Goal: Navigation & Orientation: Locate item on page

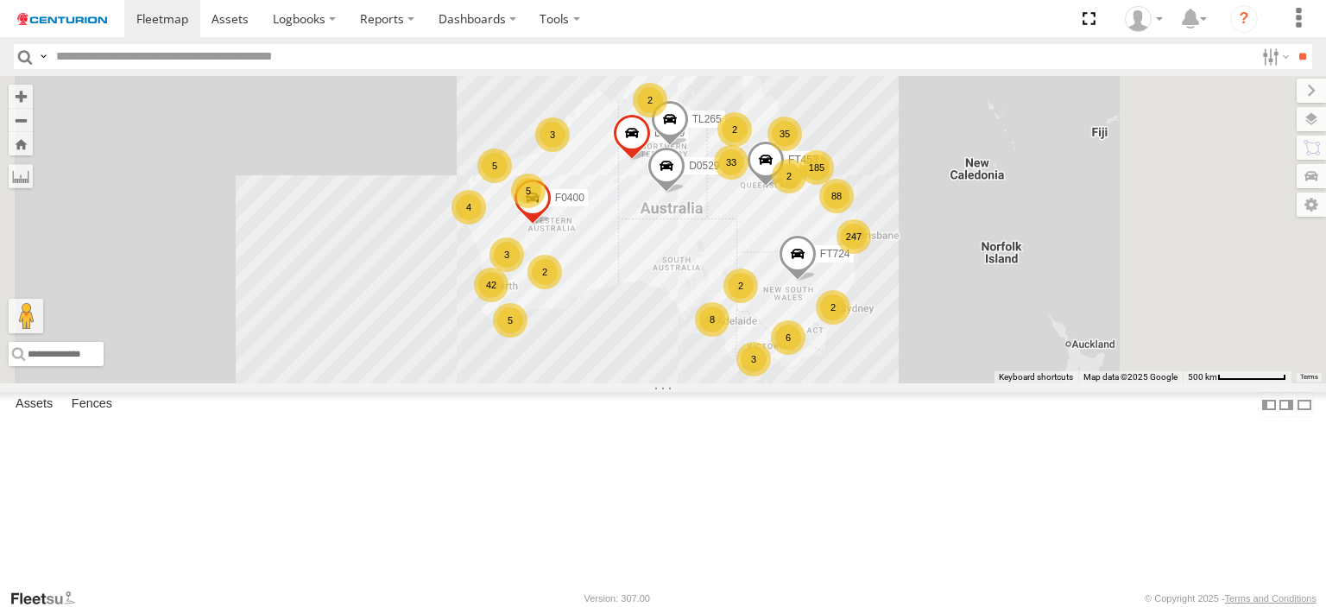
click at [627, 60] on input "text" at bounding box center [652, 56] width 1206 height 25
click at [1293, 44] on input "**" at bounding box center [1303, 56] width 20 height 25
click at [331, 54] on input "text" at bounding box center [652, 56] width 1206 height 25
click at [1293, 44] on input "**" at bounding box center [1303, 56] width 20 height 25
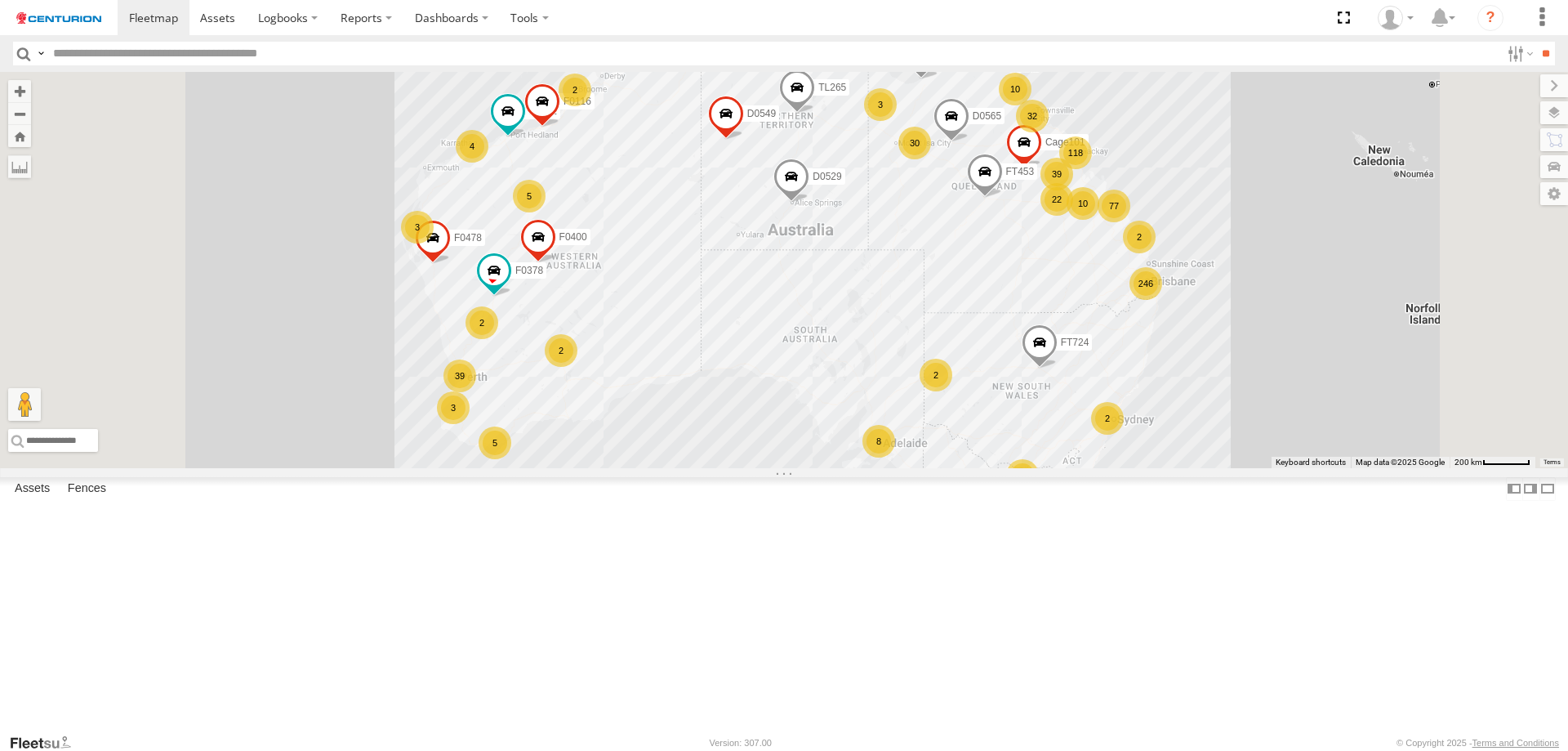
click at [620, 65] on input "text" at bounding box center [773, 53] width 1454 height 24
click at [1536, 42] on input "**" at bounding box center [1545, 53] width 19 height 24
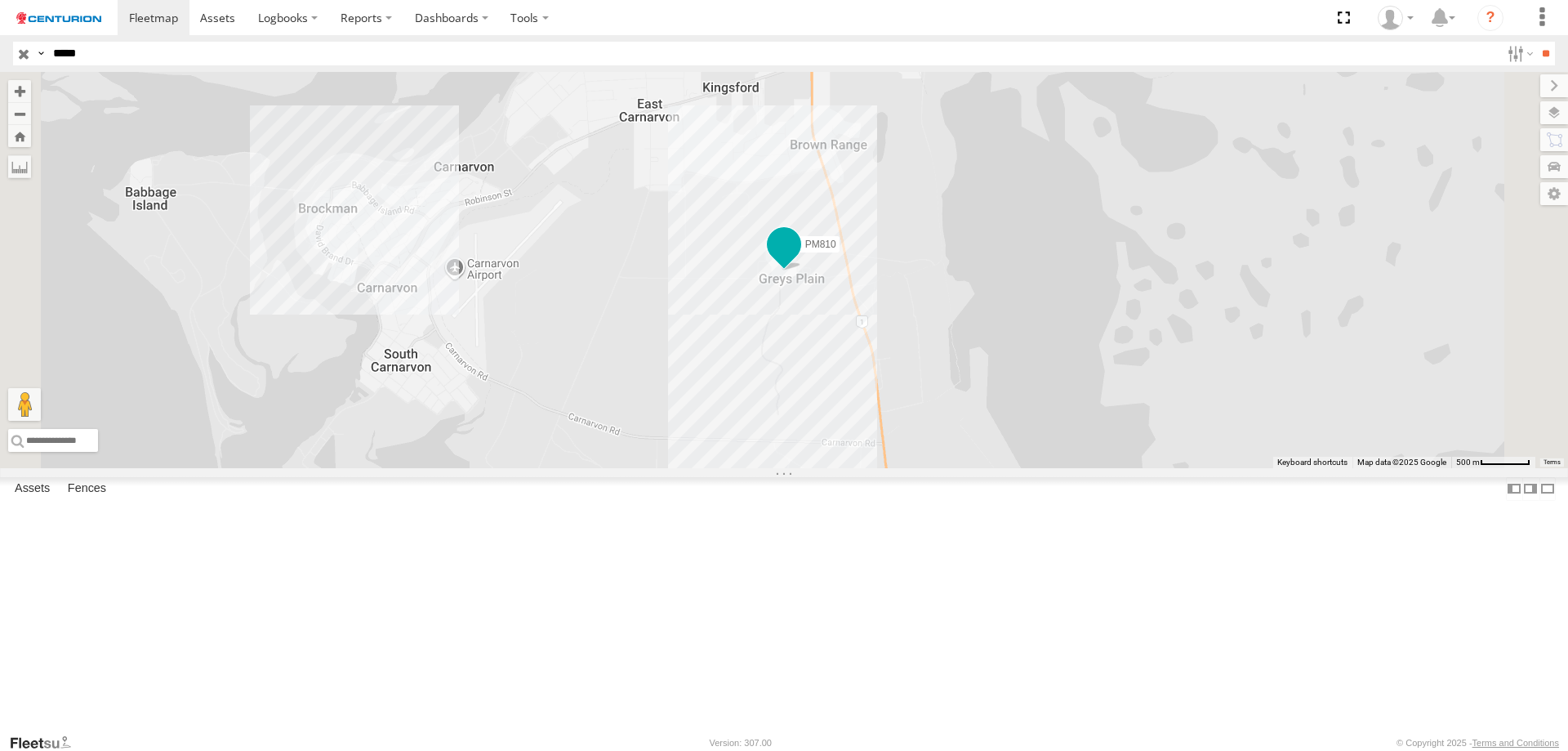
click at [799, 259] on span at bounding box center [783, 244] width 29 height 29
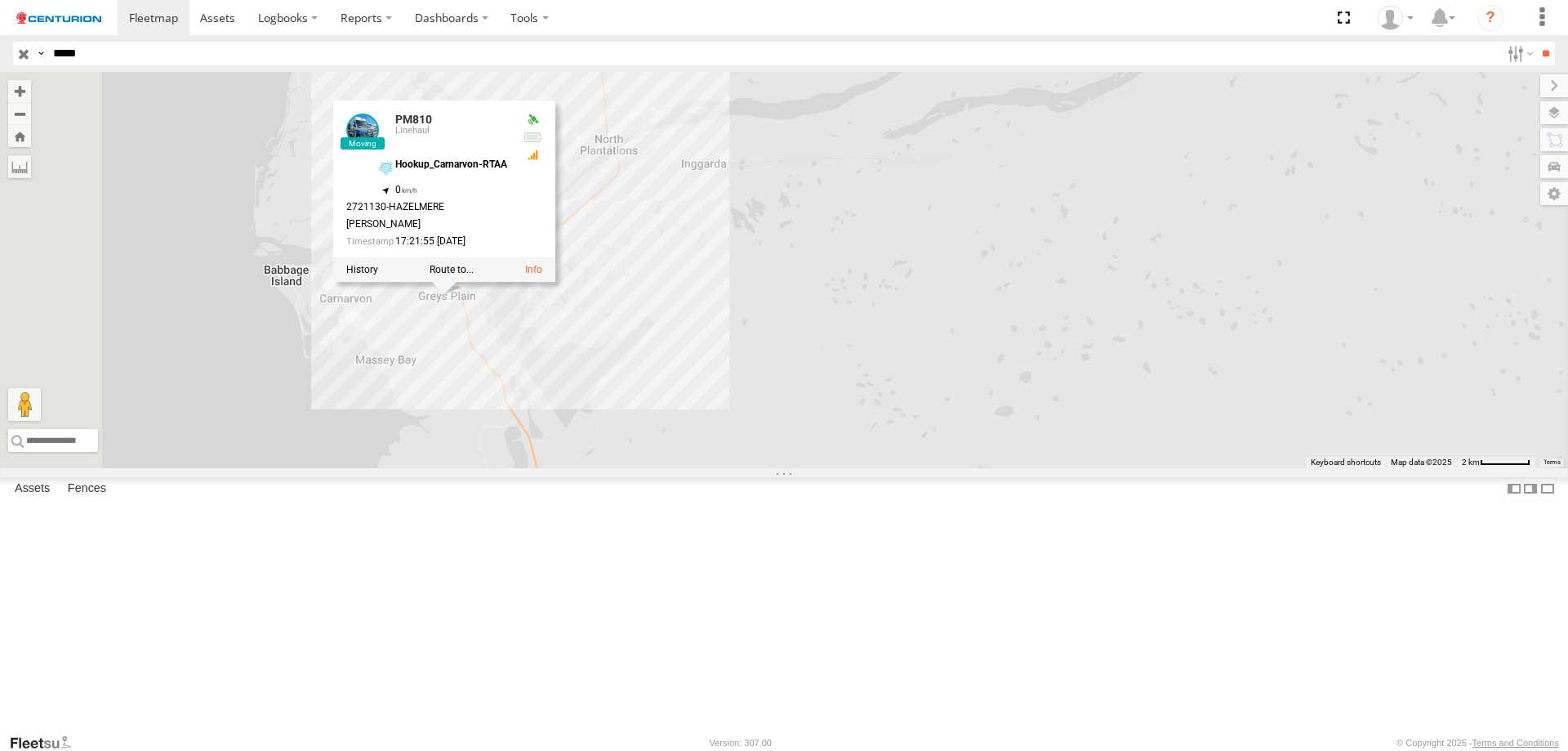
click at [410, 62] on input "*****" at bounding box center [773, 53] width 1454 height 24
type input "**"
click at [1536, 42] on input "**" at bounding box center [1545, 53] width 19 height 24
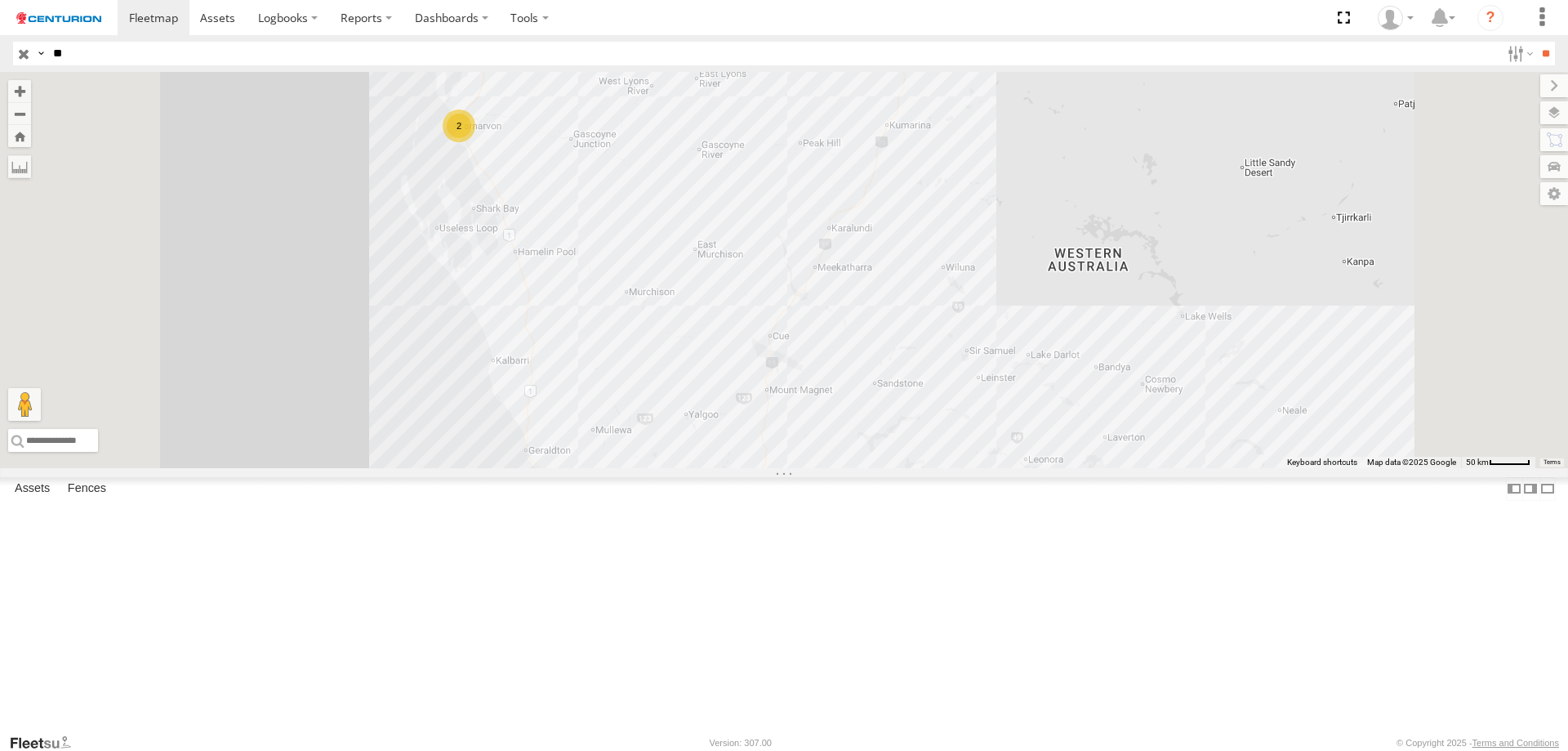
click at [476, 142] on div "2" at bounding box center [459, 126] width 33 height 33
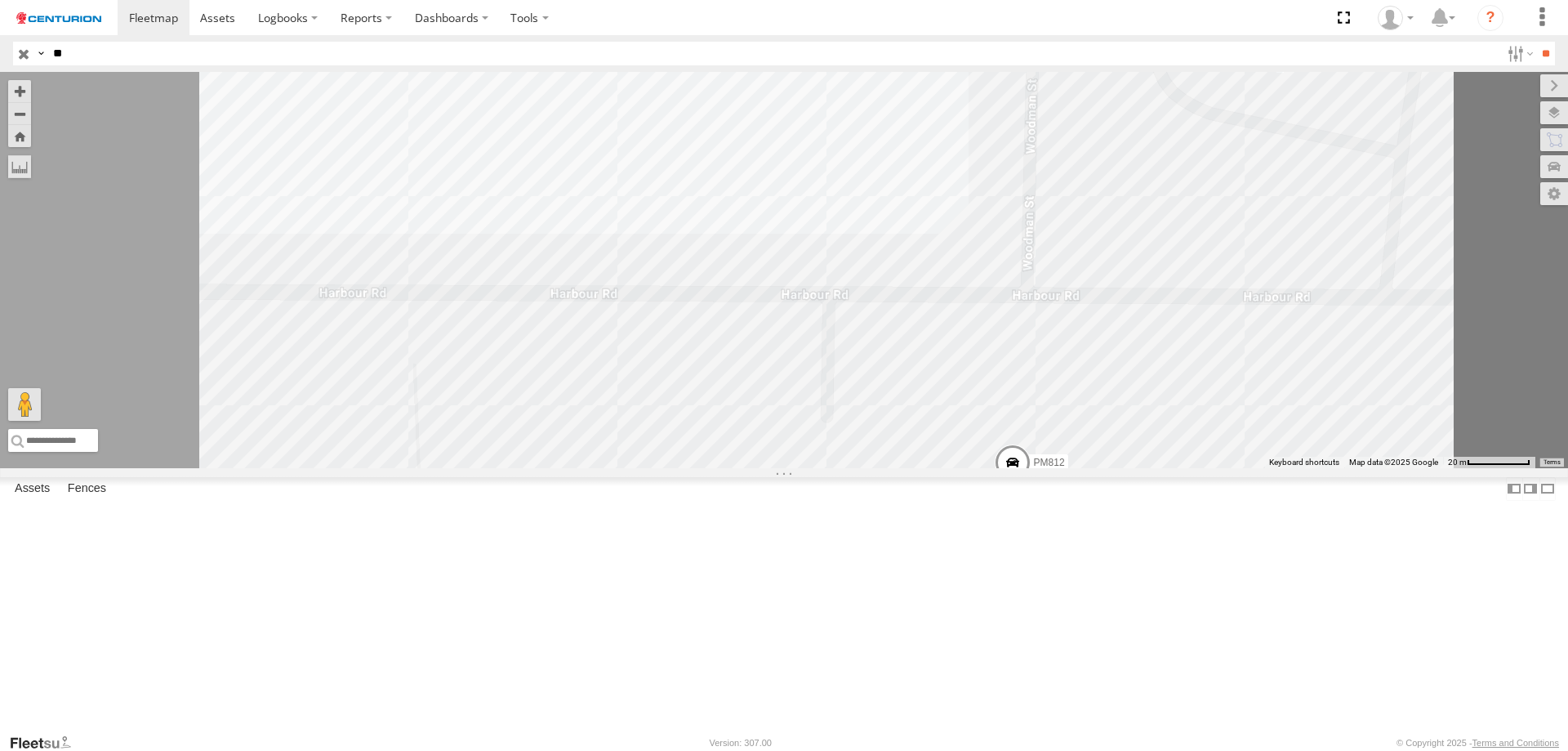
click at [570, 41] on span at bounding box center [555, 26] width 29 height 29
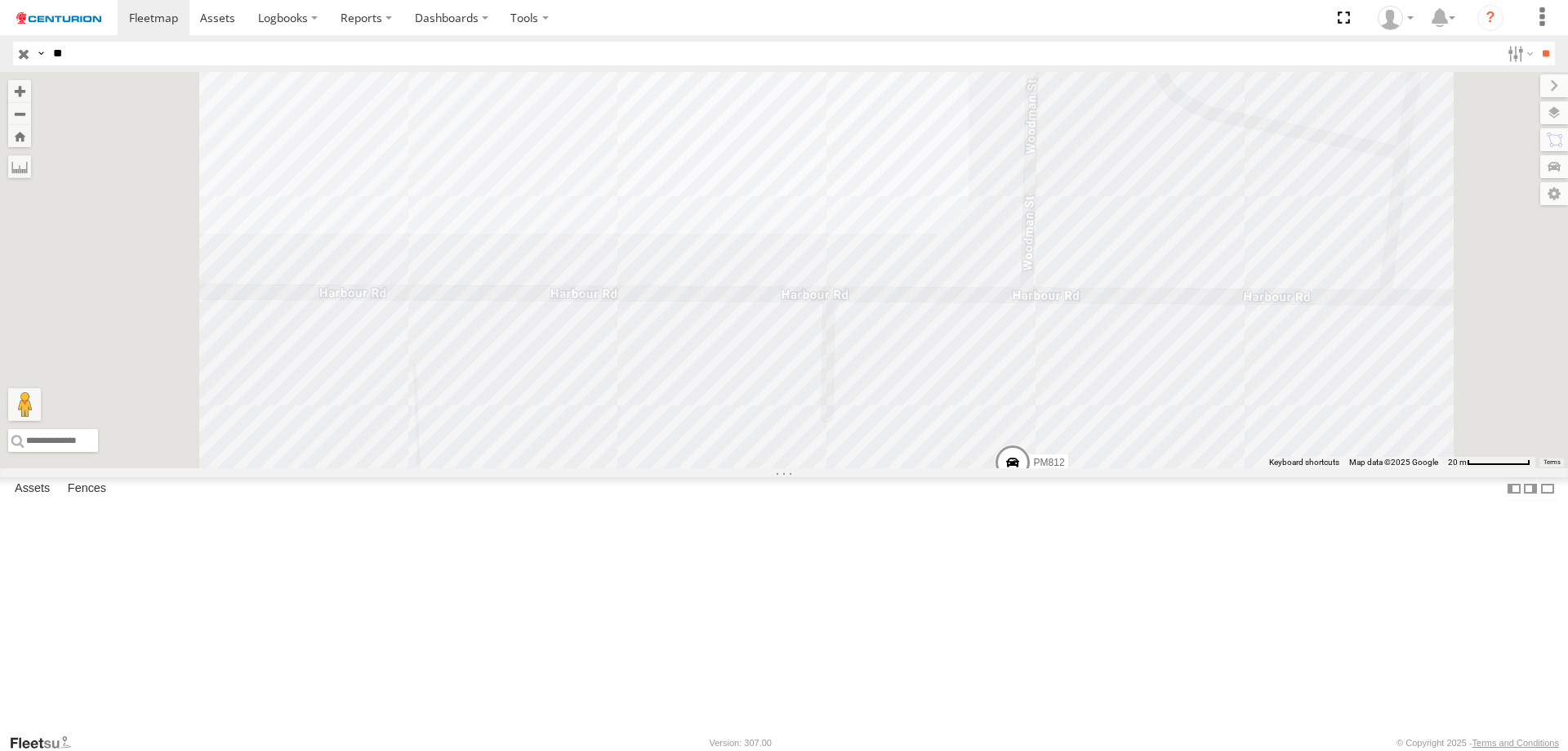
click at [489, 33] on label at bounding box center [474, 27] width 32 height 11
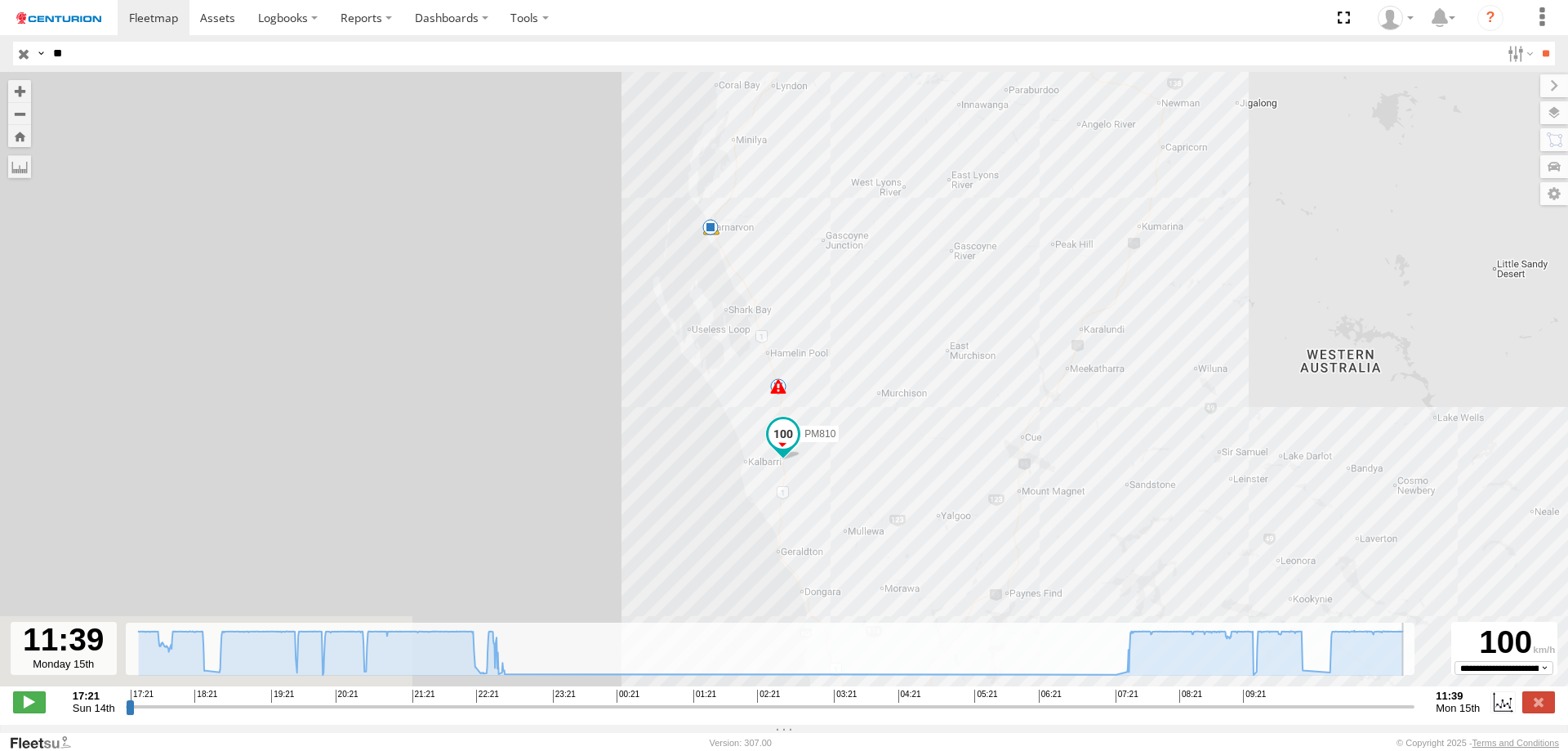
drag, startPoint x: 136, startPoint y: 715, endPoint x: 1576, endPoint y: 718, distance: 1440.0
type input "**********"
click at [1416, 714] on input "range" at bounding box center [771, 706] width 1290 height 15
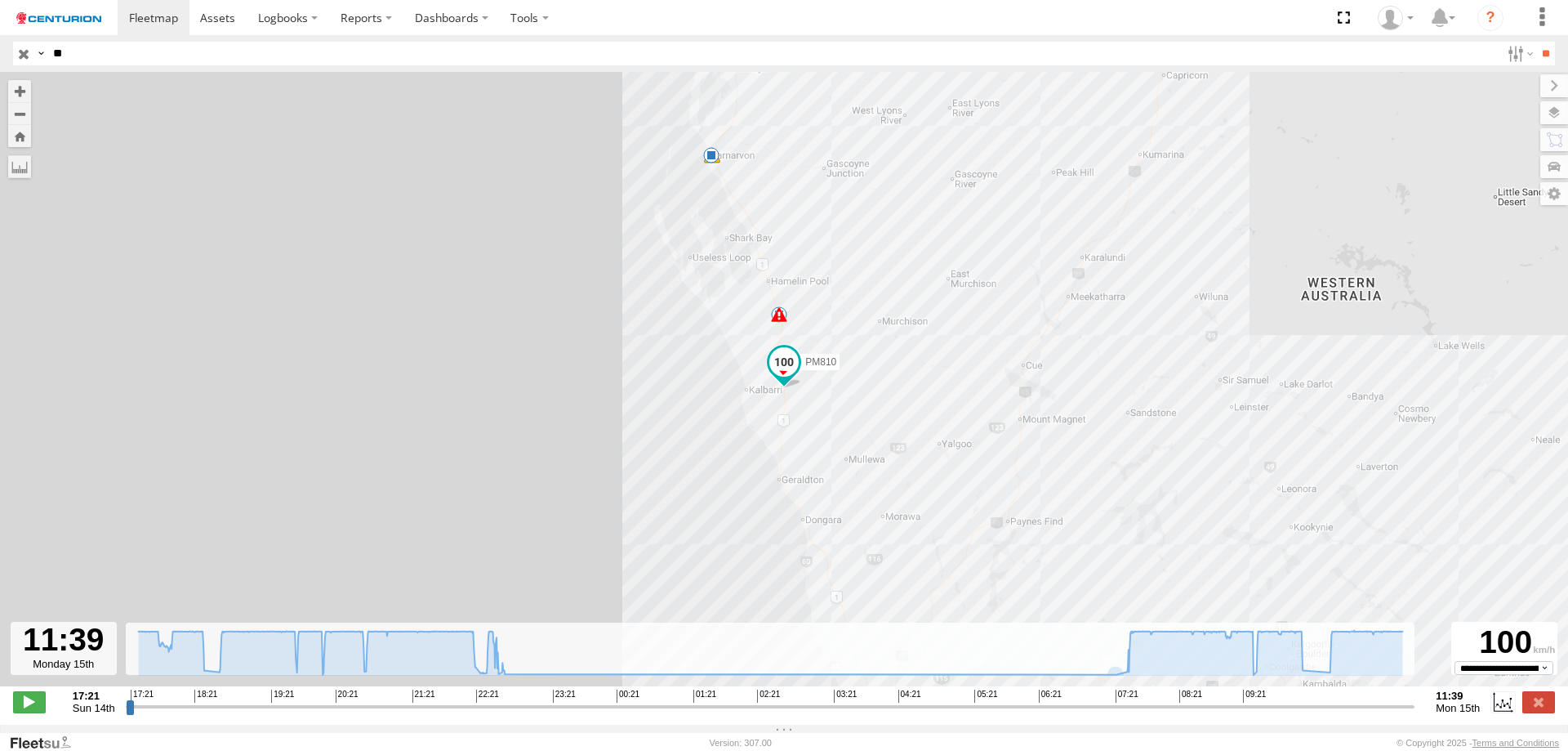
click at [1545, 721] on div "**********" at bounding box center [784, 703] width 1568 height 34
click at [1542, 712] on label at bounding box center [1539, 702] width 33 height 21
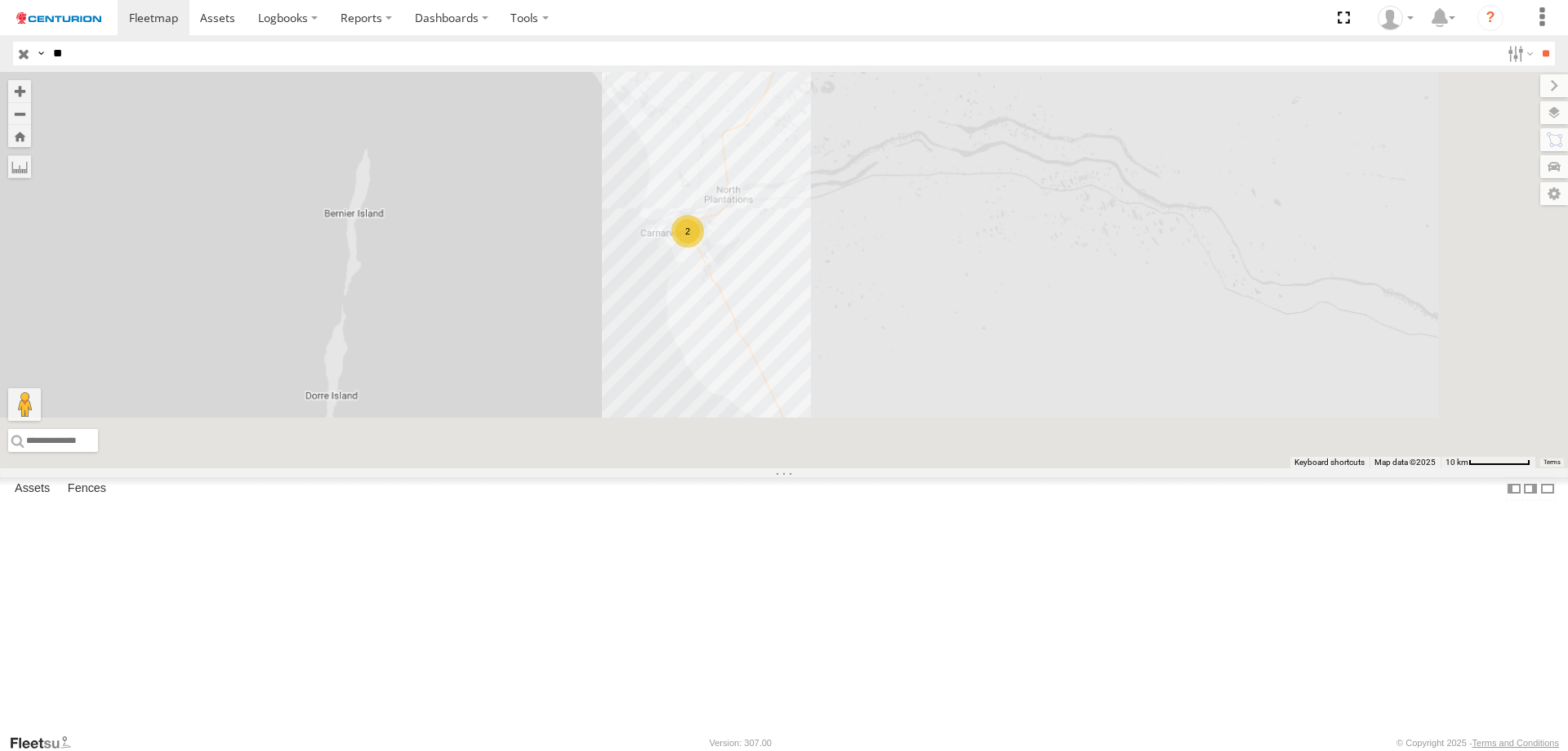
drag, startPoint x: 925, startPoint y: 524, endPoint x: 882, endPoint y: 323, distance: 205.5
click at [890, 357] on div "2" at bounding box center [784, 270] width 1568 height 396
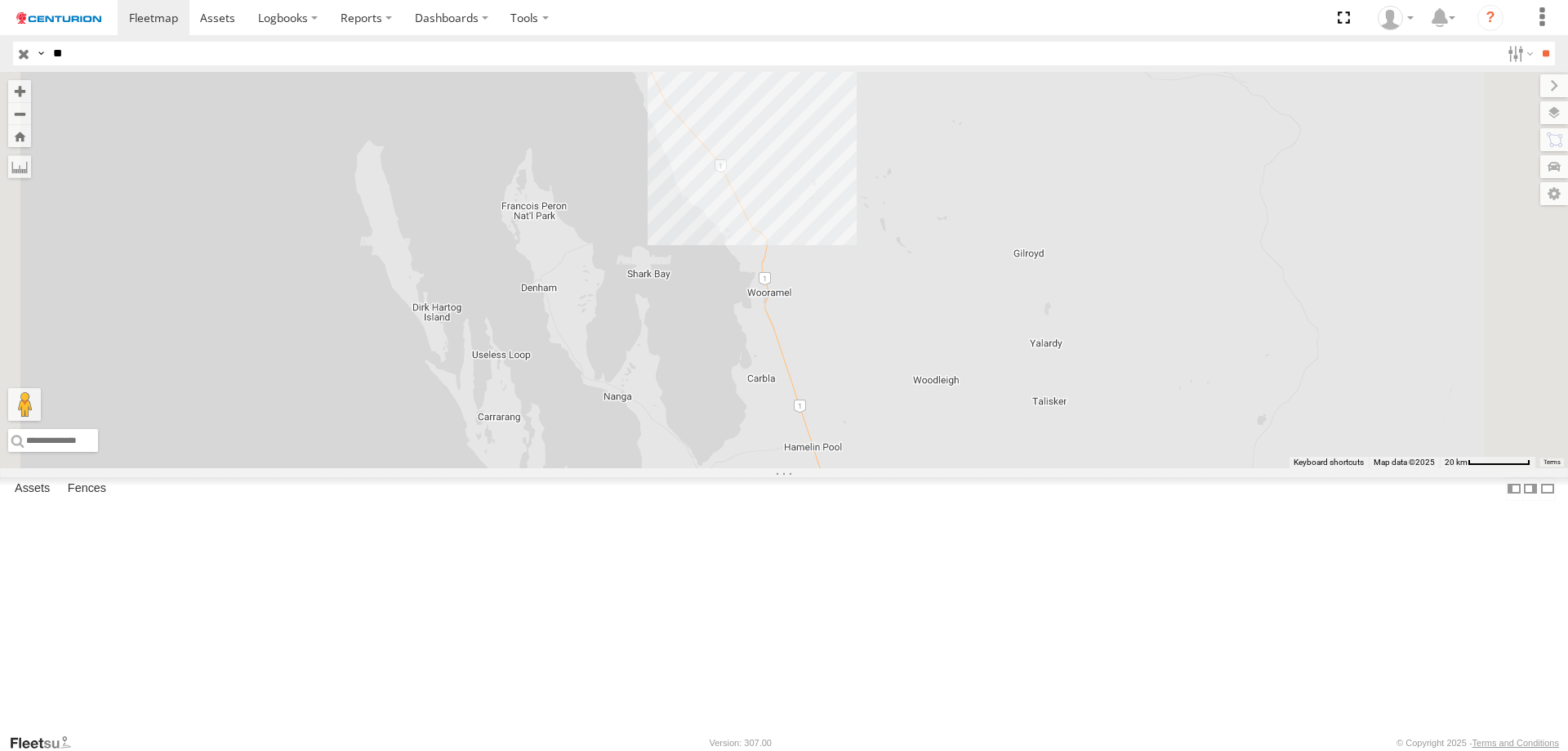
drag, startPoint x: 845, startPoint y: 397, endPoint x: 797, endPoint y: 261, distance: 144.2
click at [803, 284] on div "2" at bounding box center [784, 270] width 1568 height 396
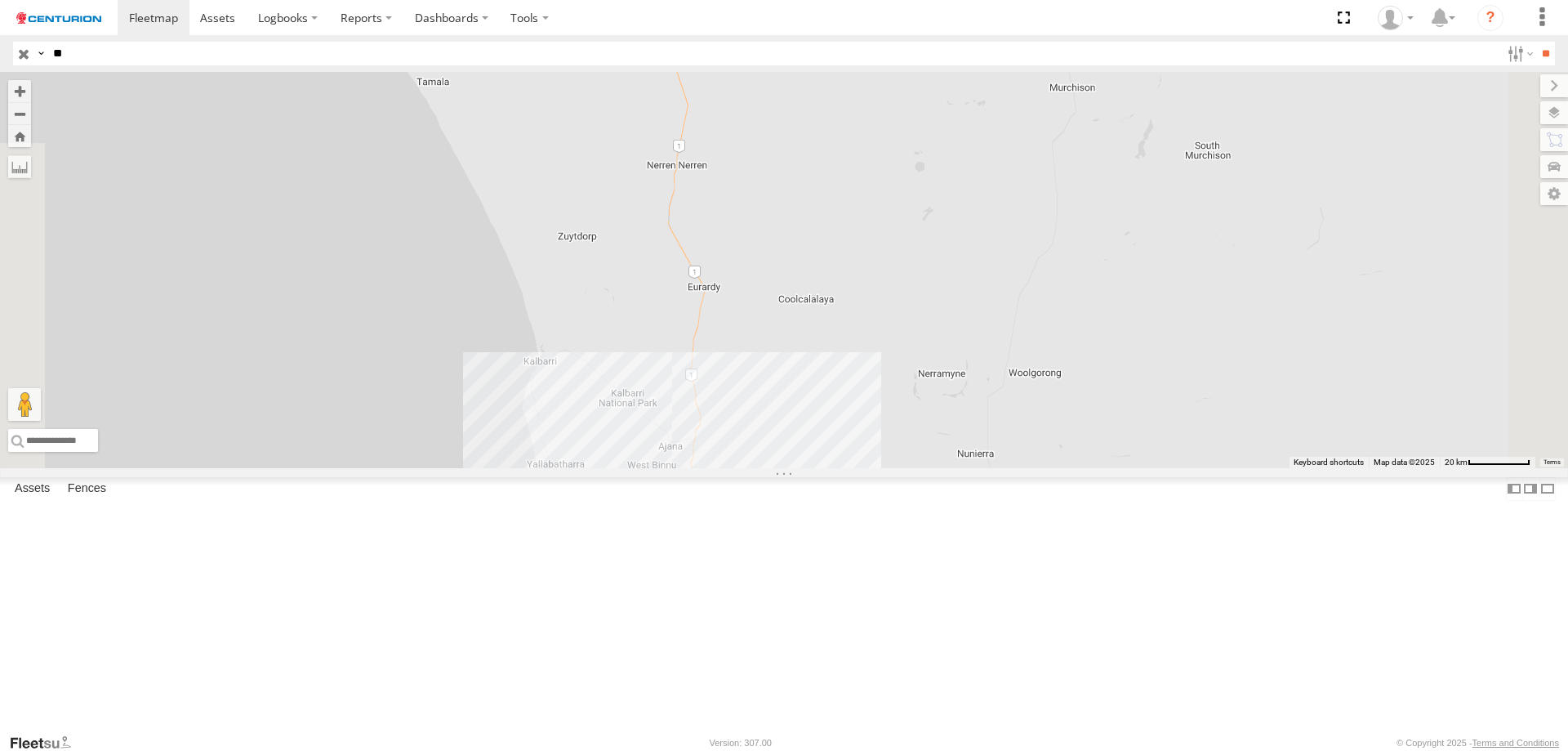
drag, startPoint x: 856, startPoint y: 479, endPoint x: 856, endPoint y: 327, distance: 152.0
click at [856, 327] on div "2" at bounding box center [784, 270] width 1568 height 396
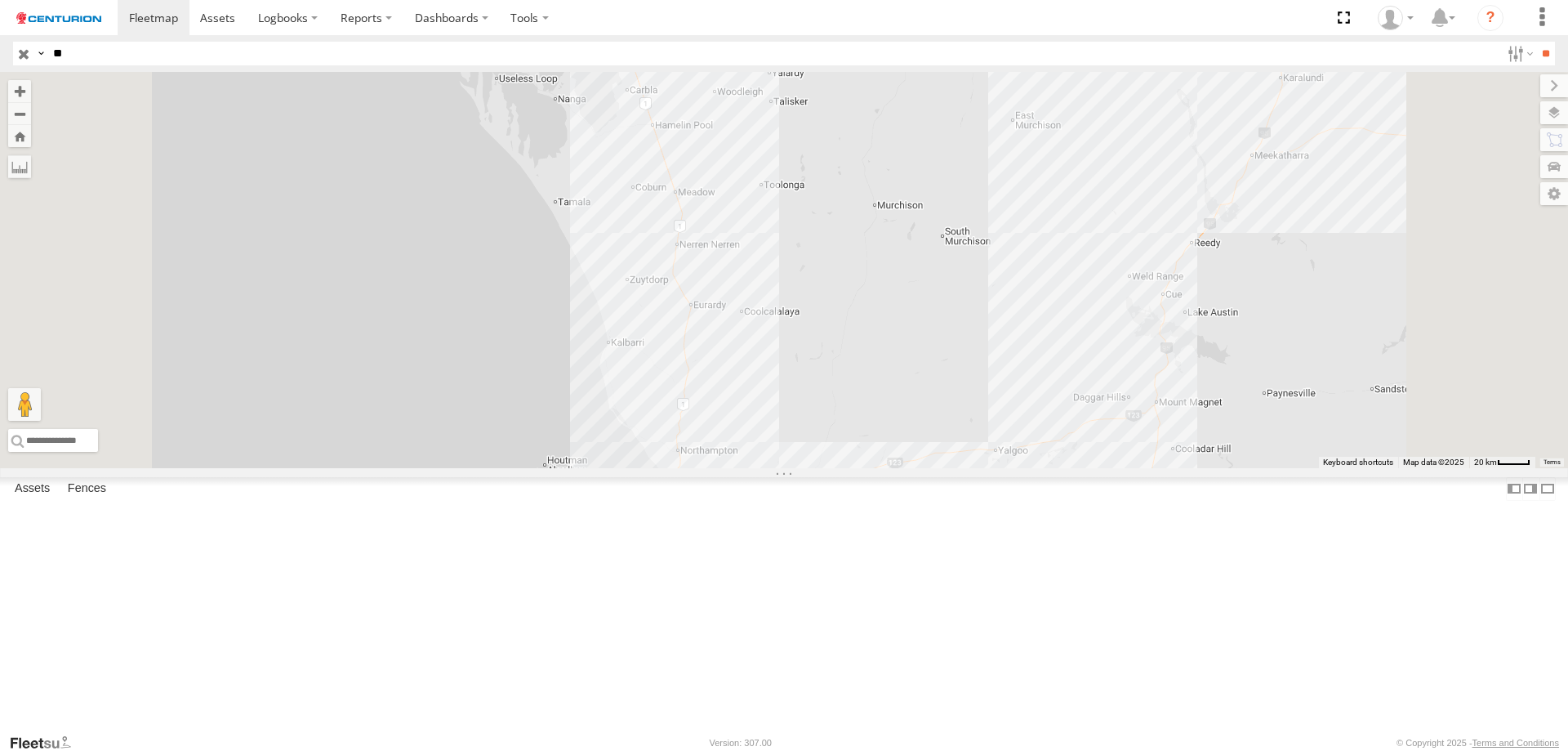
drag, startPoint x: 915, startPoint y: 632, endPoint x: 900, endPoint y: 404, distance: 228.5
click at [900, 404] on div at bounding box center [784, 270] width 1568 height 396
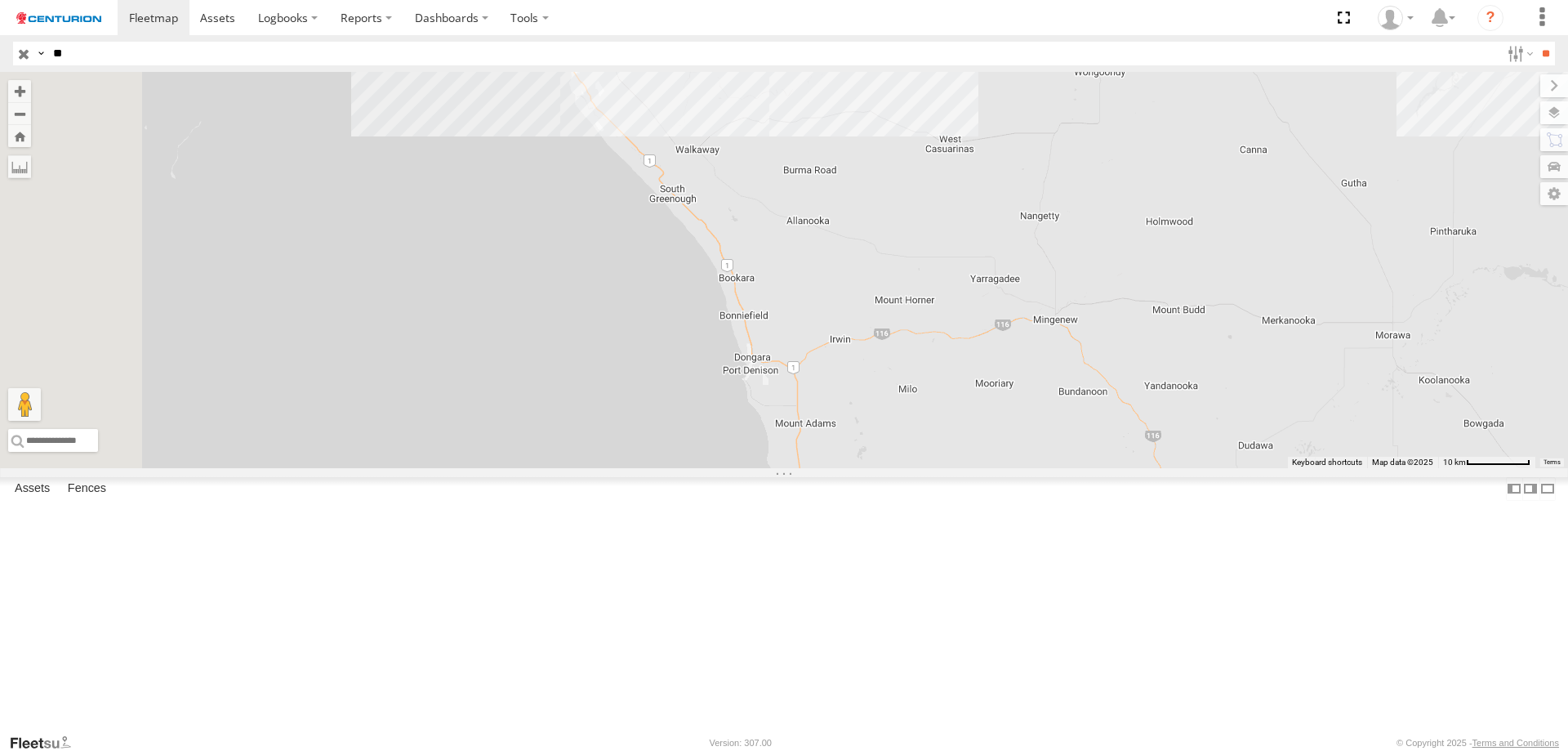
drag, startPoint x: 925, startPoint y: 262, endPoint x: 991, endPoint y: 458, distance: 206.8
click at [991, 458] on div at bounding box center [784, 270] width 1568 height 396
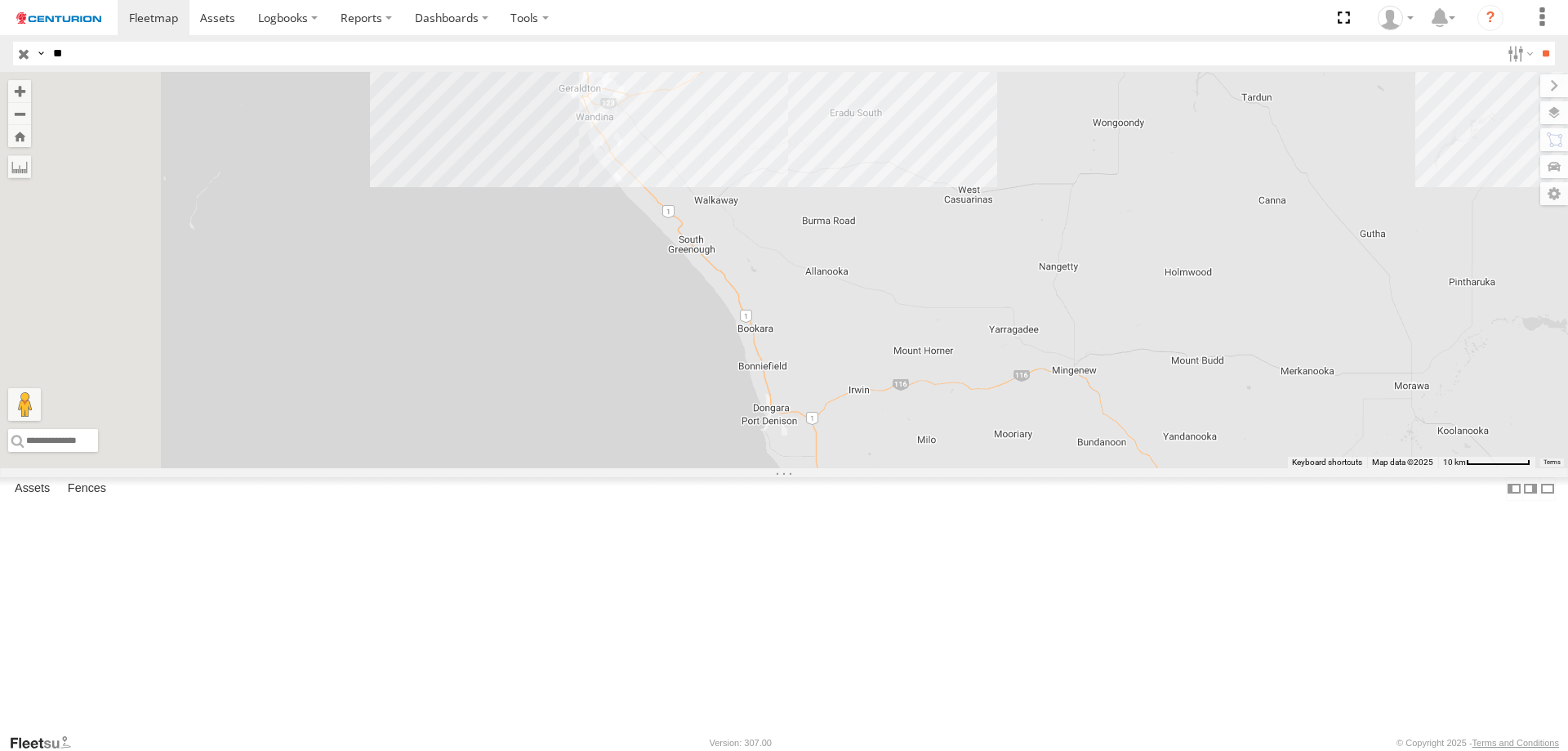
drag, startPoint x: 855, startPoint y: 276, endPoint x: 916, endPoint y: 410, distance: 147.2
click at [917, 410] on div at bounding box center [784, 270] width 1568 height 396
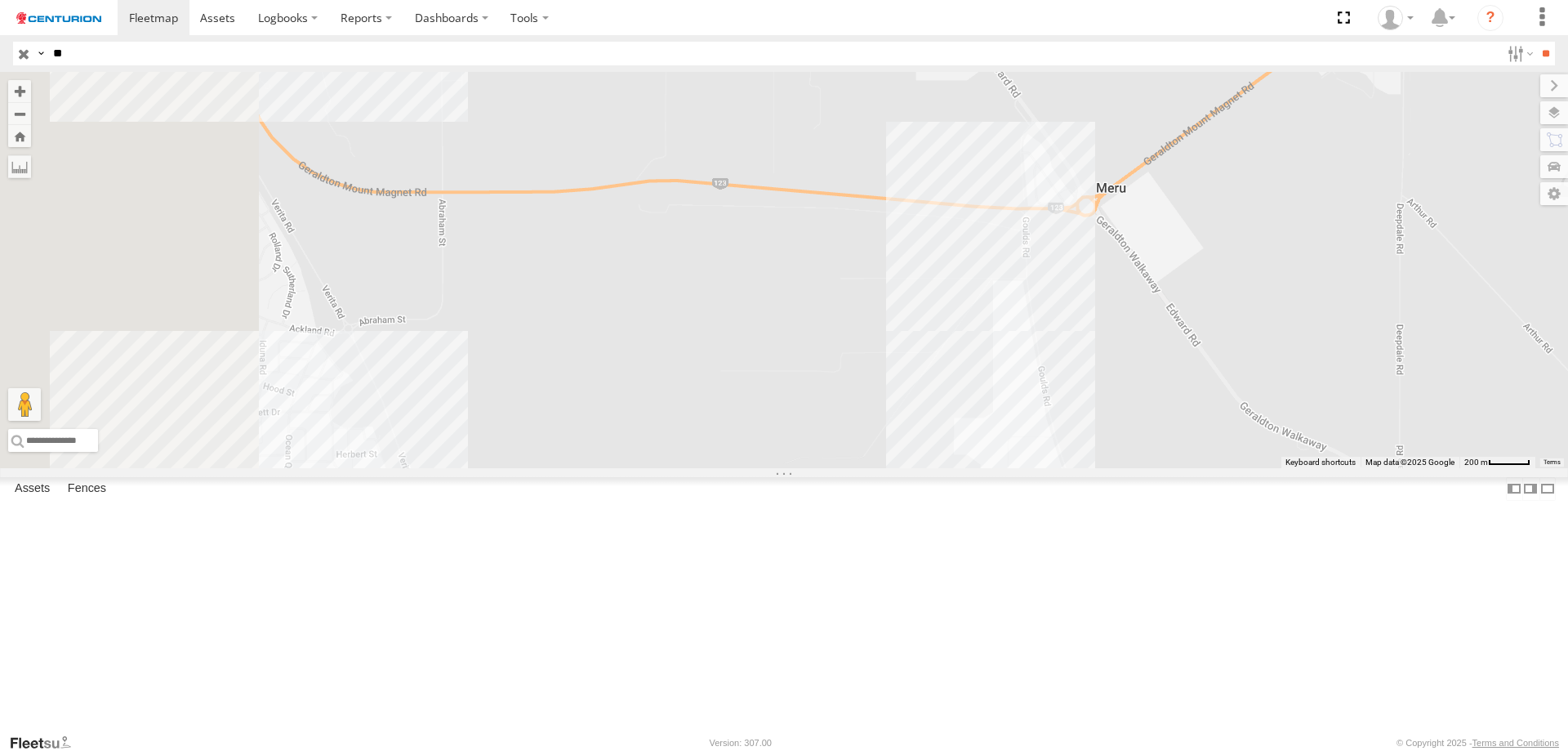
drag, startPoint x: 1137, startPoint y: 571, endPoint x: 1256, endPoint y: 655, distance: 145.7
click at [1256, 468] on div at bounding box center [784, 270] width 1568 height 396
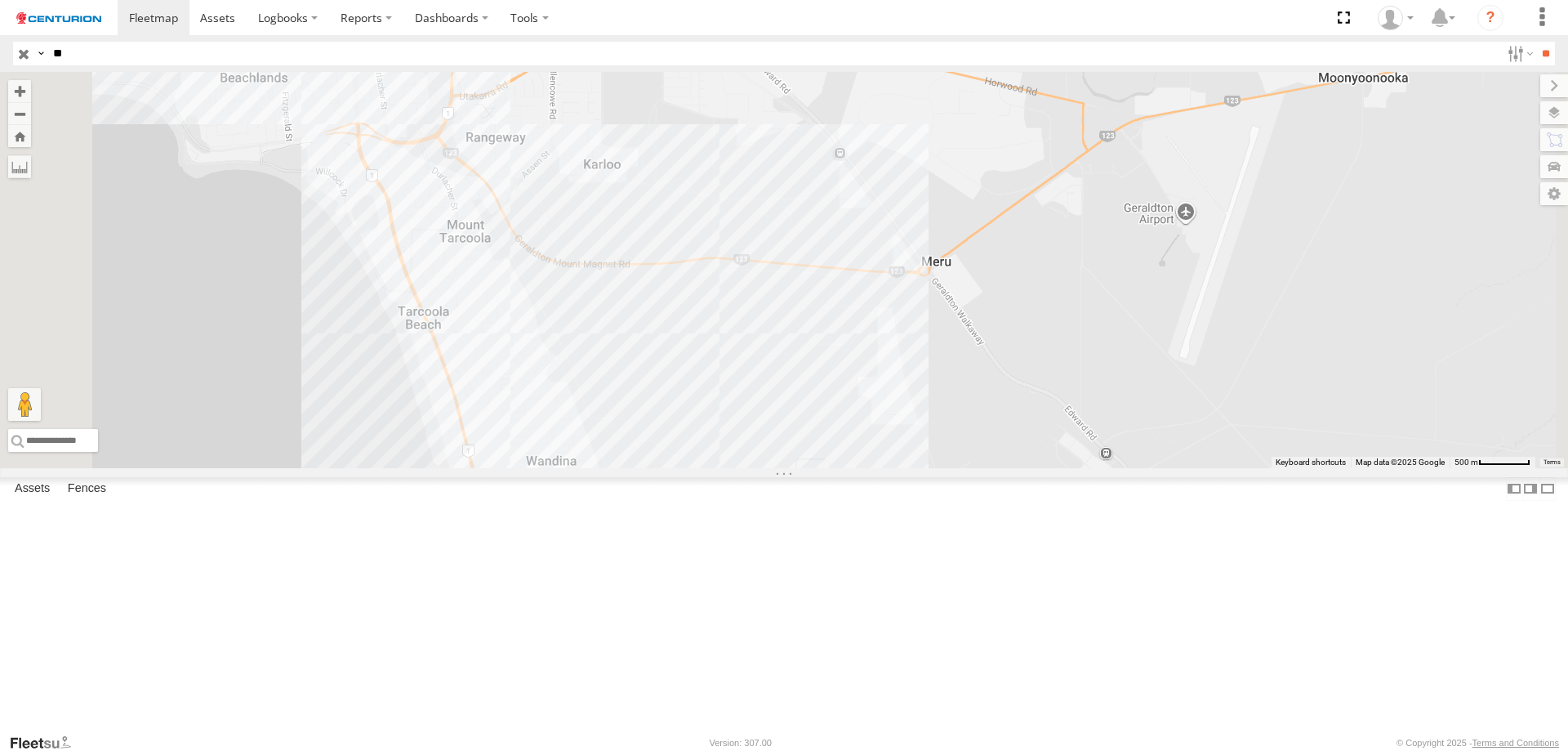
drag, startPoint x: 971, startPoint y: 550, endPoint x: 967, endPoint y: 512, distance: 38.2
click at [967, 468] on div at bounding box center [784, 270] width 1568 height 396
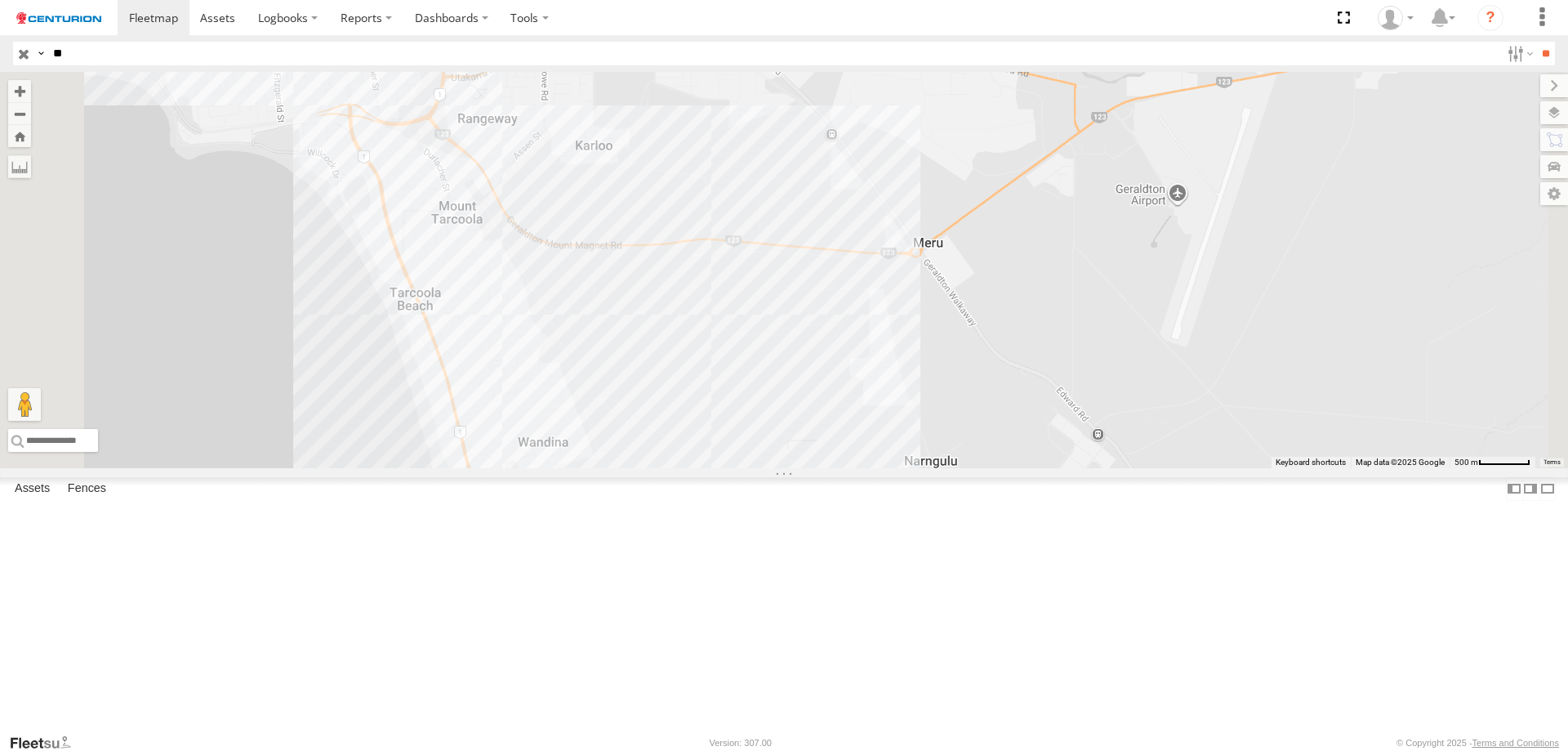
drag, startPoint x: 961, startPoint y: 551, endPoint x: 961, endPoint y: 464, distance: 87.0
click at [918, 465] on div at bounding box center [784, 270] width 1568 height 396
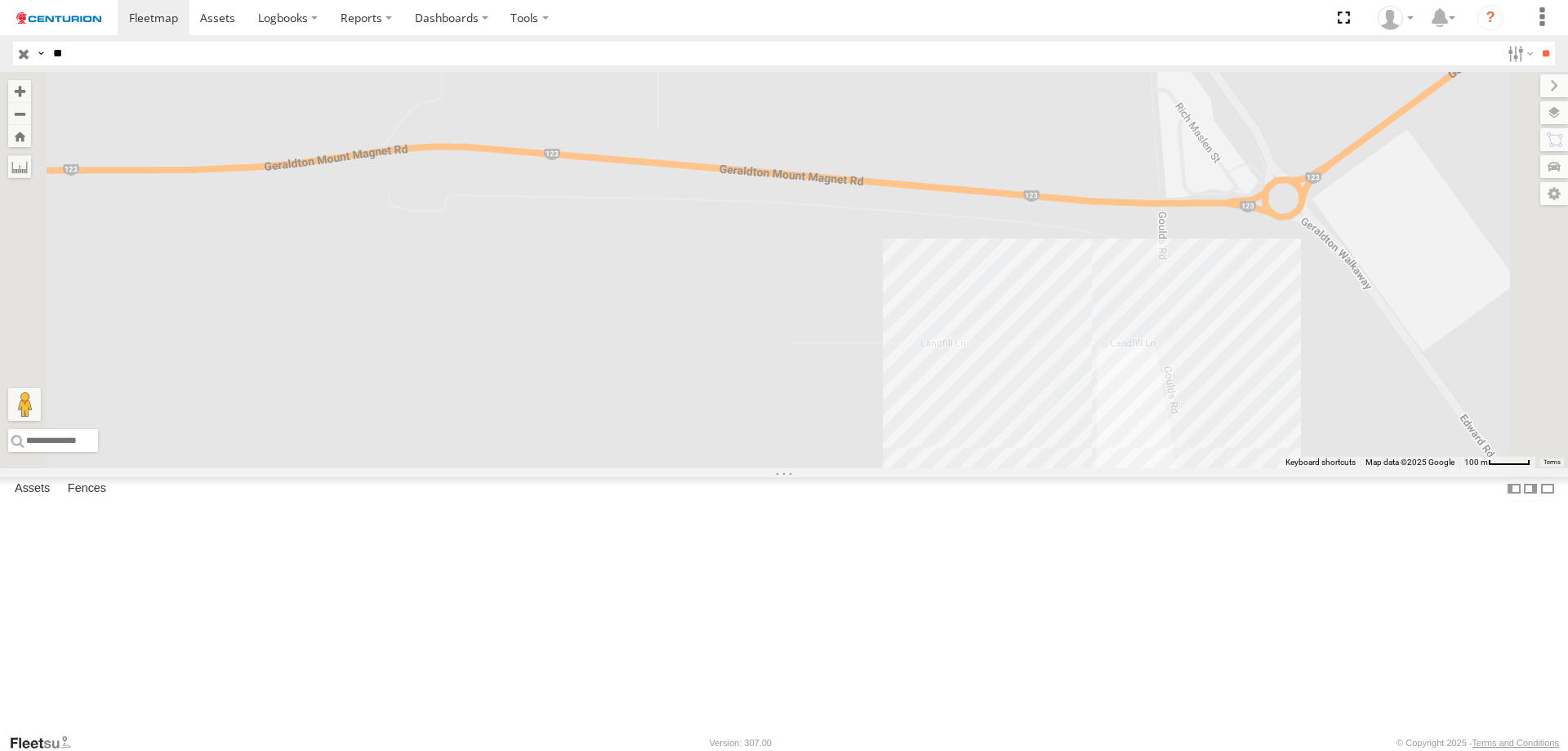
drag, startPoint x: 1326, startPoint y: 419, endPoint x: 1235, endPoint y: 423, distance: 91.1
click at [1235, 423] on div at bounding box center [784, 270] width 1568 height 396
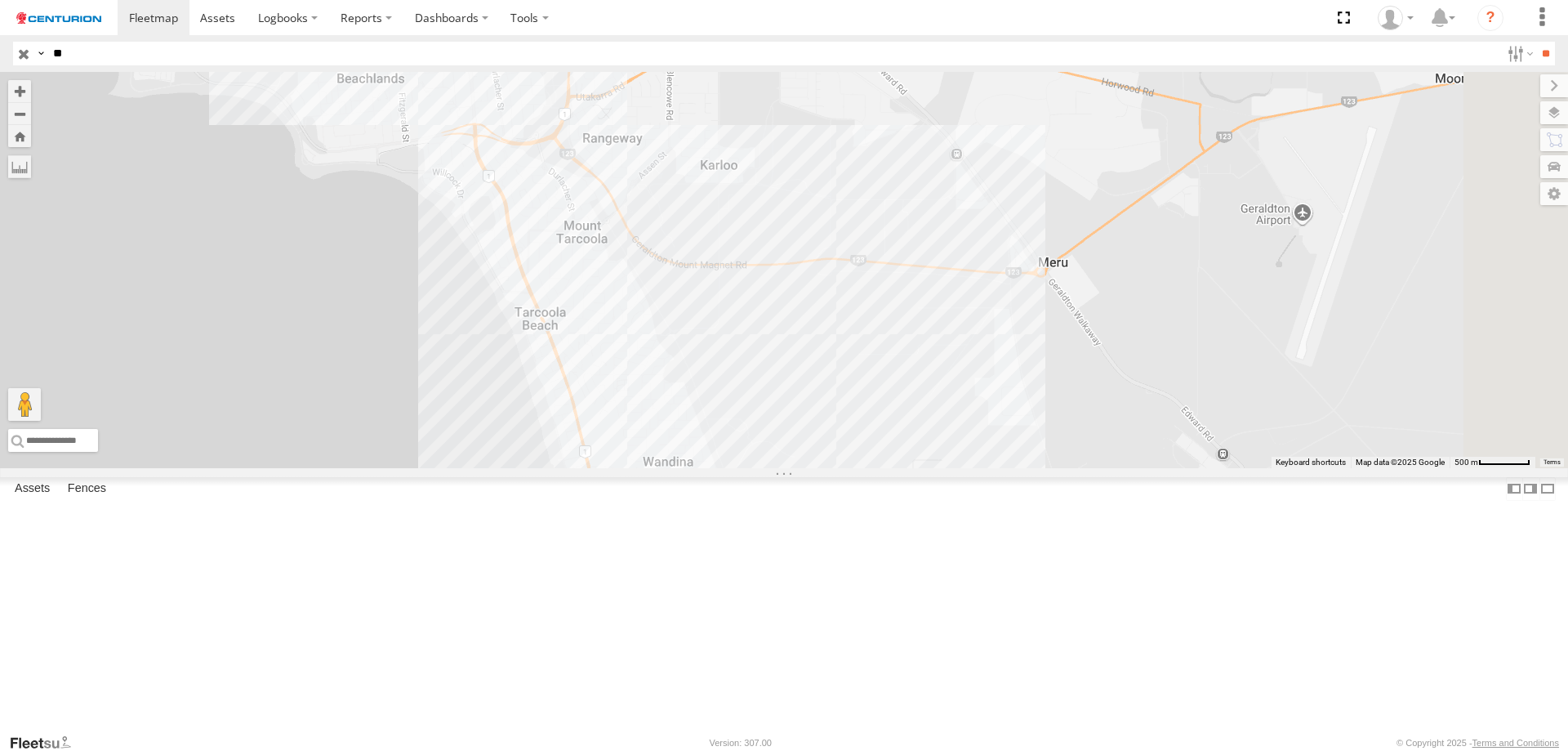
click at [1210, 468] on div at bounding box center [784, 270] width 1568 height 396
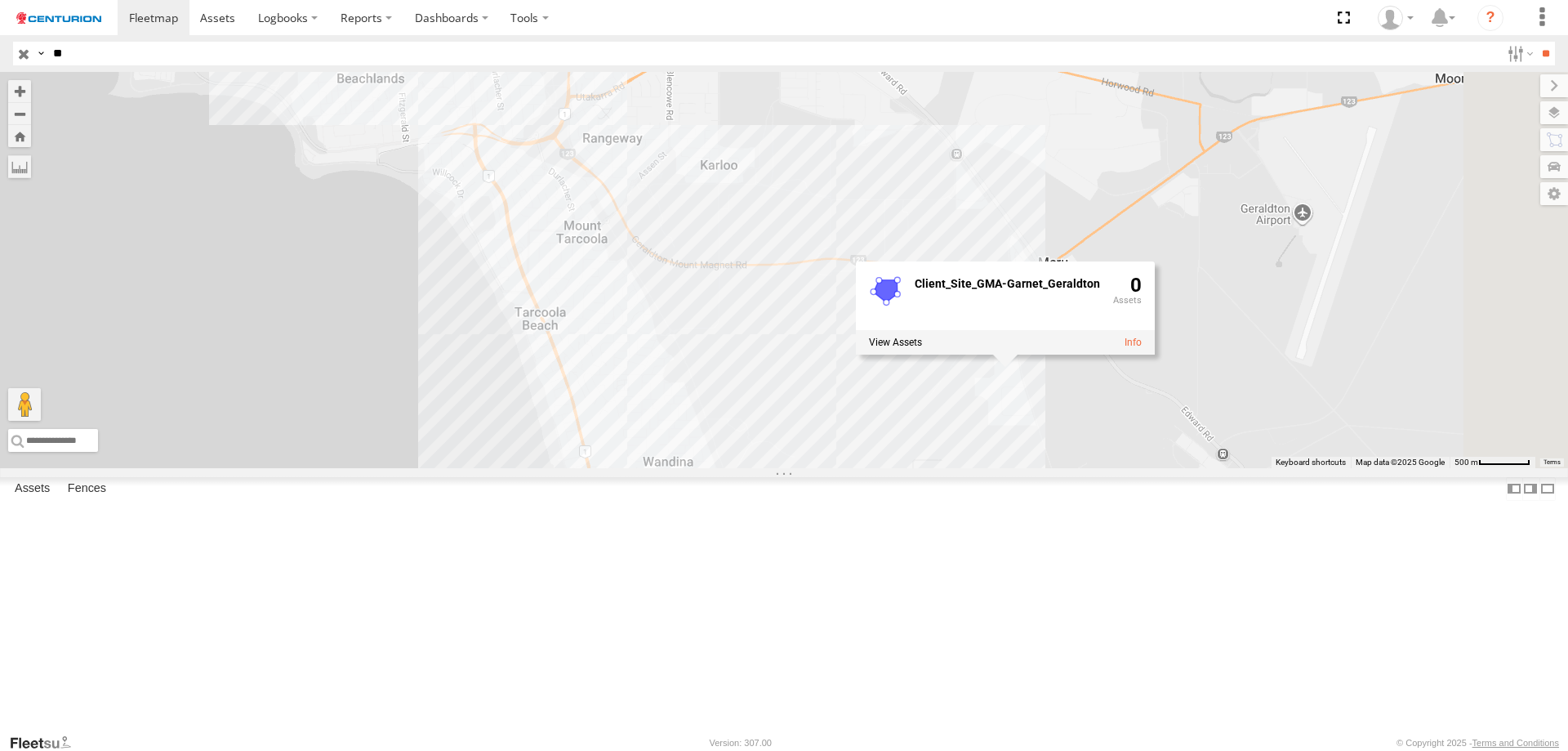
click at [1217, 468] on div "Client_Site_GMA-Garnet_Geraldton 0" at bounding box center [784, 270] width 1568 height 396
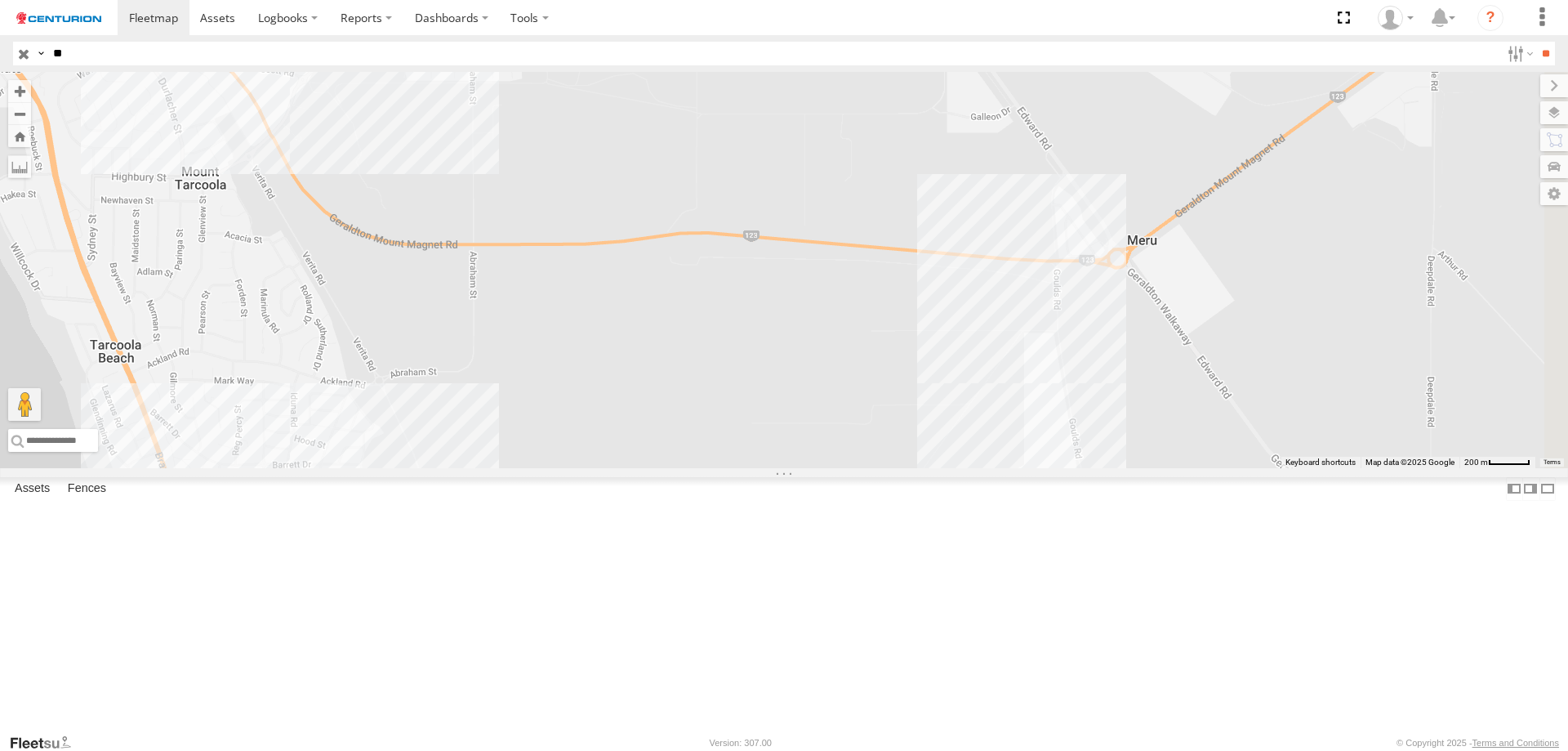
drag, startPoint x: 1399, startPoint y: 423, endPoint x: 1215, endPoint y: 426, distance: 184.0
click at [1215, 426] on div at bounding box center [784, 270] width 1568 height 396
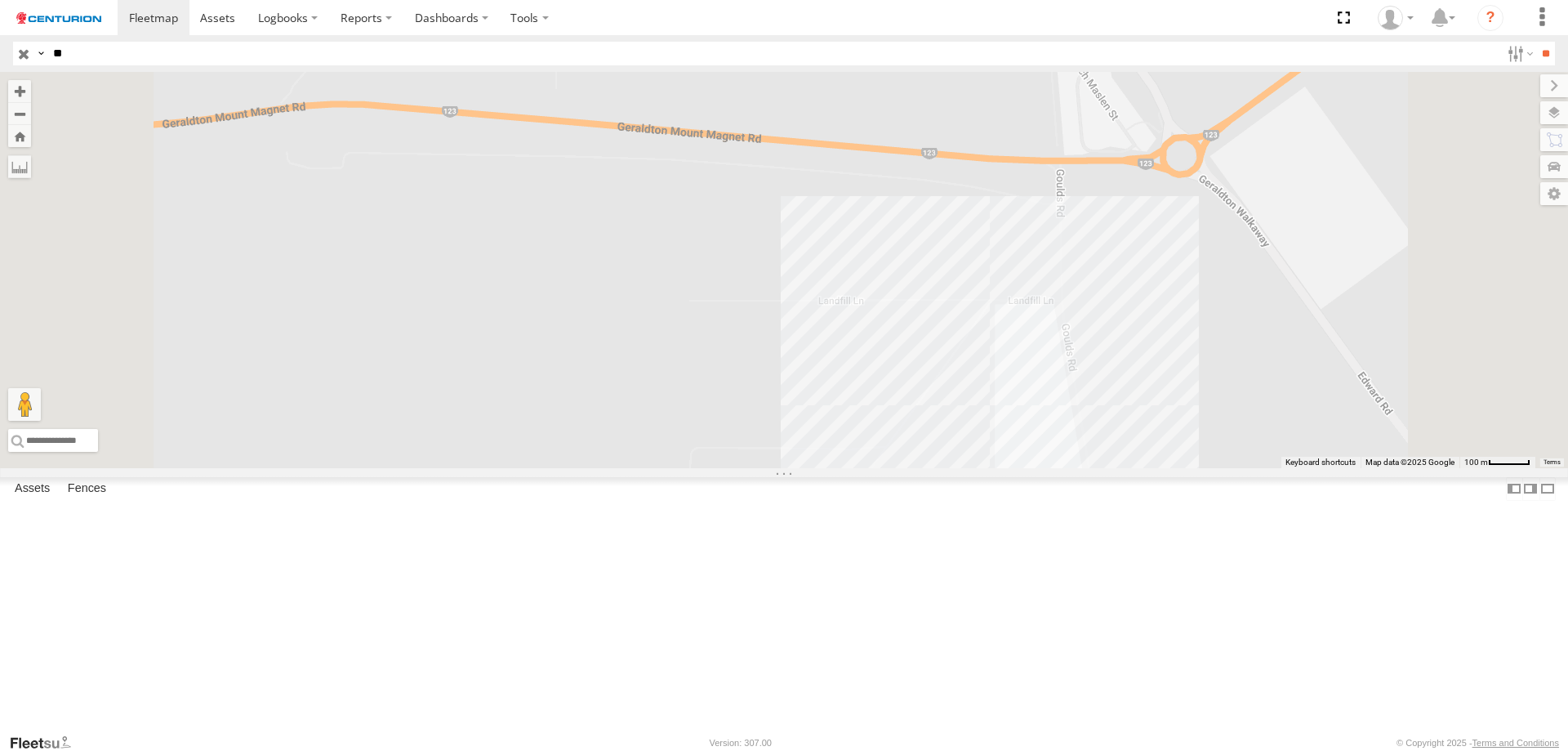
drag, startPoint x: 1296, startPoint y: 548, endPoint x: 1149, endPoint y: 348, distance: 248.2
click at [1149, 349] on div at bounding box center [784, 270] width 1568 height 396
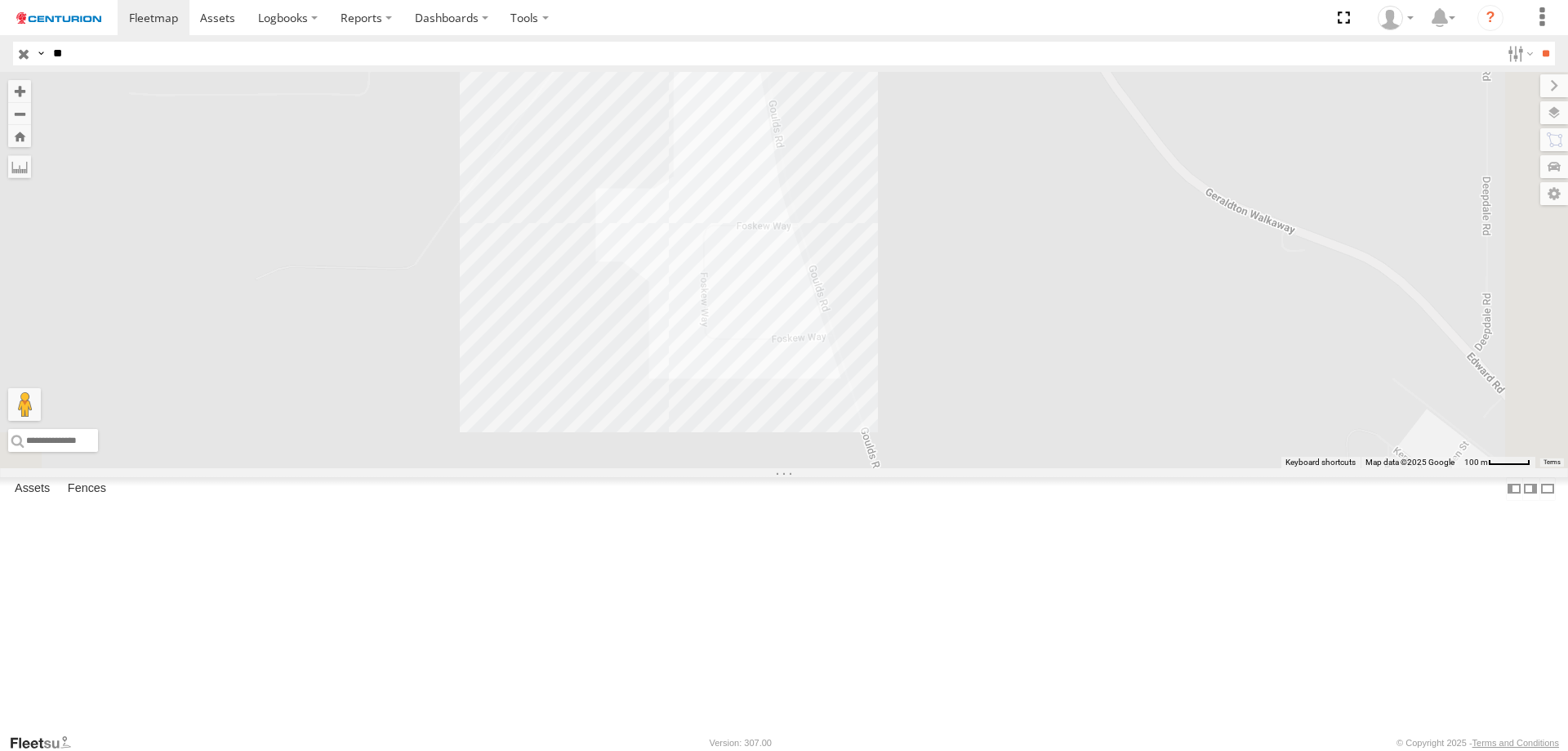
drag, startPoint x: 1059, startPoint y: 361, endPoint x: 1094, endPoint y: 461, distance: 105.9
click at [1094, 461] on div at bounding box center [784, 270] width 1568 height 396
